Goal: Browse casually

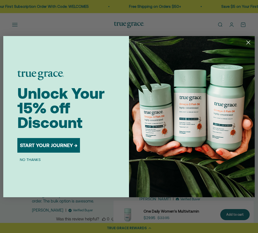
scroll to position [1067, 0]
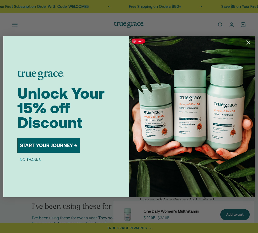
click at [216, 34] on div "Close dialog Unlock Your 15% off Discount START YOUR JOURNEY → NO THANKS Submit" at bounding box center [129, 116] width 258 height 233
drag, startPoint x: 209, startPoint y: 30, endPoint x: 239, endPoint y: 14, distance: 34.2
click at [209, 30] on div "Close dialog Unlock Your 15% off Discount START YOUR JOURNEY → NO THANKS Submit" at bounding box center [129, 116] width 258 height 233
drag, startPoint x: 165, startPoint y: 17, endPoint x: 168, endPoint y: 20, distance: 4.8
click at [165, 17] on div "Close dialog Unlock Your 15% off Discount START YOUR JOURNEY → NO THANKS Submit" at bounding box center [129, 116] width 258 height 233
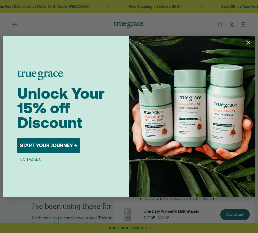
drag, startPoint x: 171, startPoint y: 24, endPoint x: 219, endPoint y: 35, distance: 49.4
click at [173, 23] on div "Close dialog Unlock Your 15% off Discount START YOUR JOURNEY → NO THANKS Submit" at bounding box center [129, 116] width 258 height 233
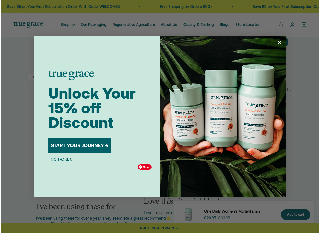
scroll to position [936, 0]
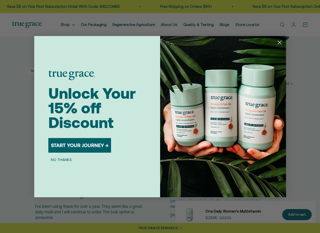
drag, startPoint x: 279, startPoint y: 41, endPoint x: 243, endPoint y: 52, distance: 37.4
click at [258, 41] on circle "Close dialog" at bounding box center [279, 42] width 8 height 8
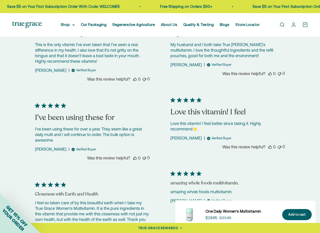
scroll to position [1013, 0]
